Goal: Information Seeking & Learning: Understand process/instructions

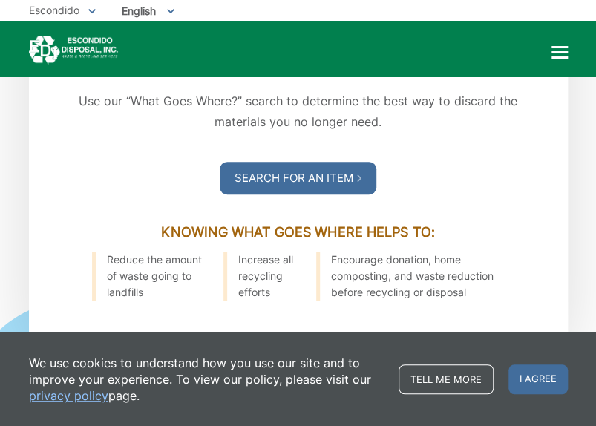
scroll to position [1929, 0]
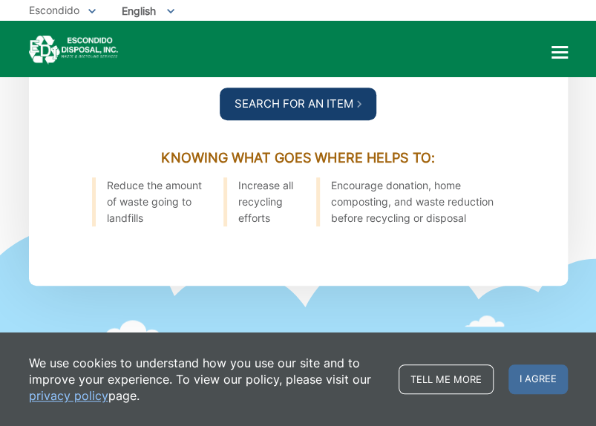
click at [281, 106] on link "Search For an Item" at bounding box center [298, 104] width 157 height 33
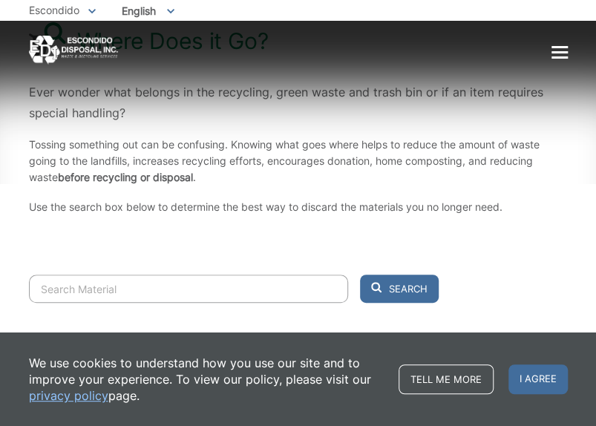
scroll to position [264, 0]
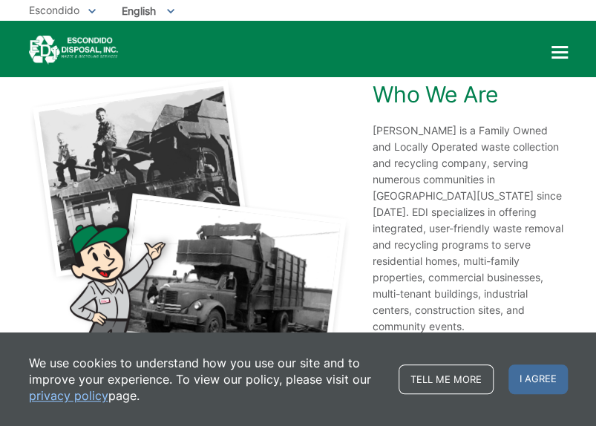
scroll to position [2805, 0]
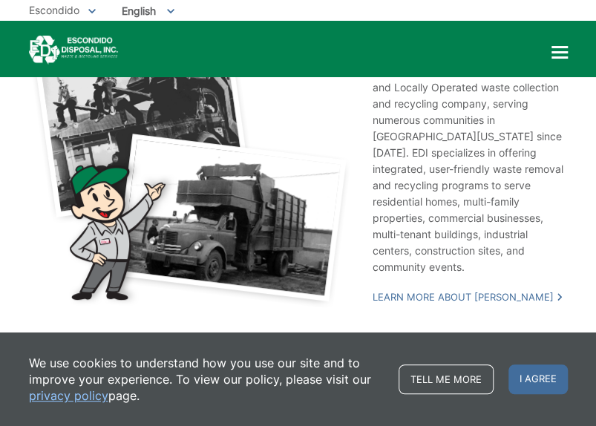
click at [135, 10] on span "English" at bounding box center [148, 11] width 75 height 24
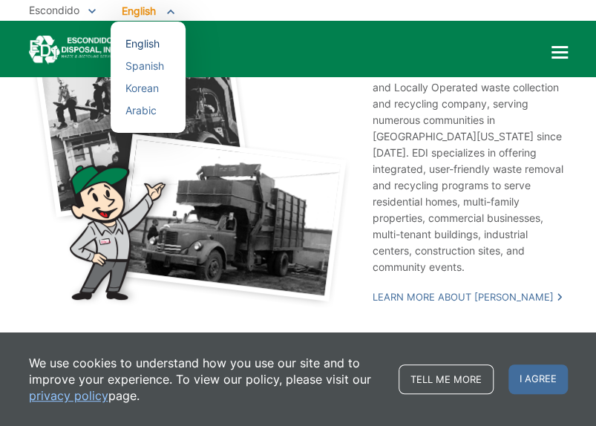
click at [140, 45] on div "English" at bounding box center [147, 43] width 45 height 15
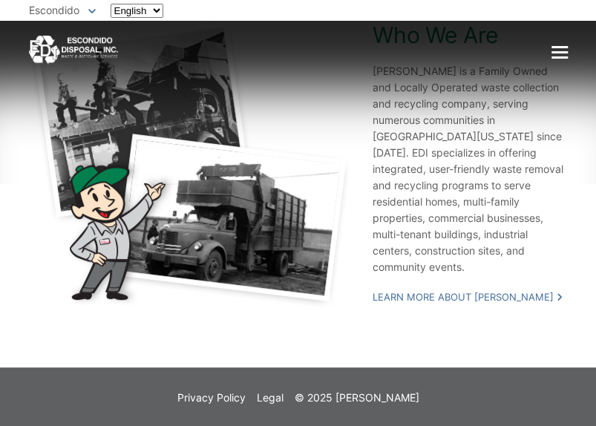
scroll to position [2805, 0]
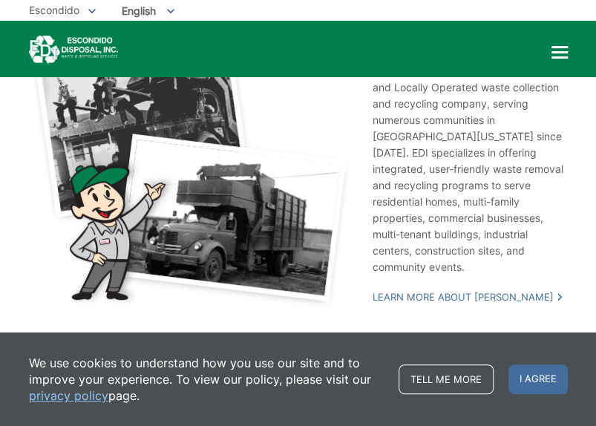
click at [341, 114] on img at bounding box center [189, 163] width 321 height 289
